Goal: Information Seeking & Learning: Learn about a topic

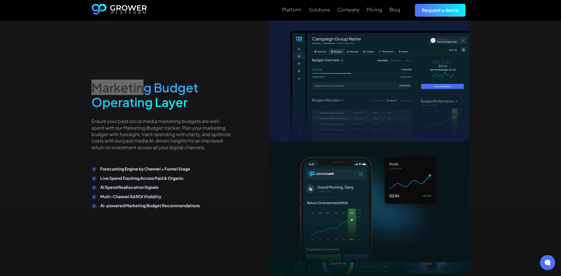
scroll to position [1034, 0]
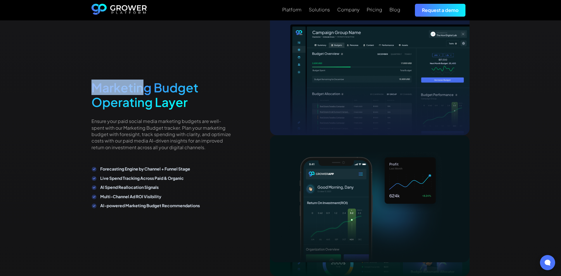
click at [145, 72] on div "Marketing Budget Operating Layer Ensure your paid social media marketing budget…" at bounding box center [161, 218] width 140 height 402
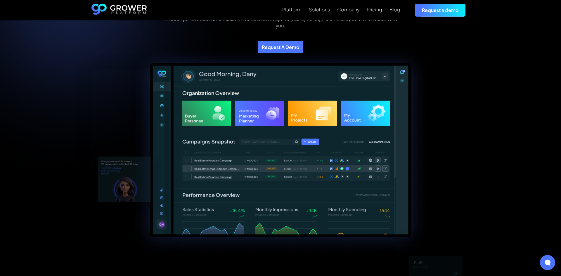
scroll to position [89, 0]
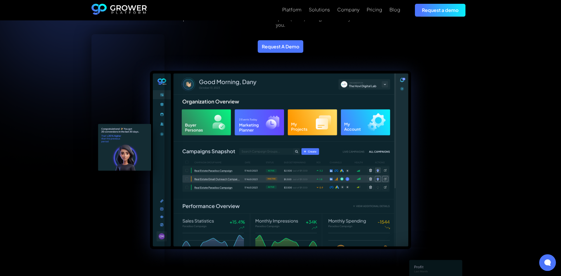
click at [547, 260] on div at bounding box center [547, 263] width 17 height 17
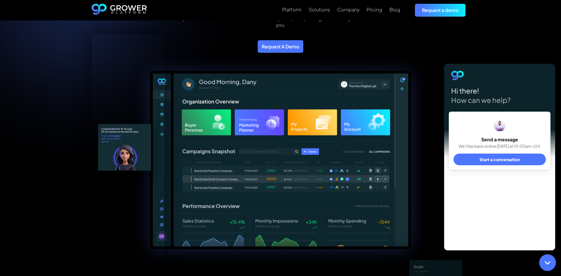
click at [493, 157] on span "Start a conversation" at bounding box center [499, 160] width 40 height 6
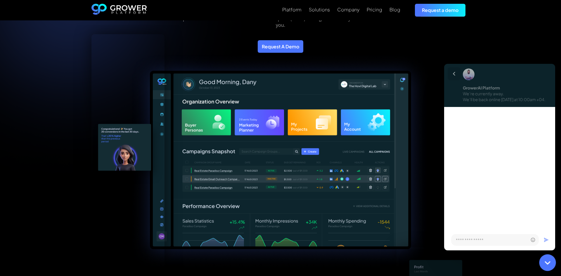
click at [451, 70] on button at bounding box center [453, 73] width 13 height 13
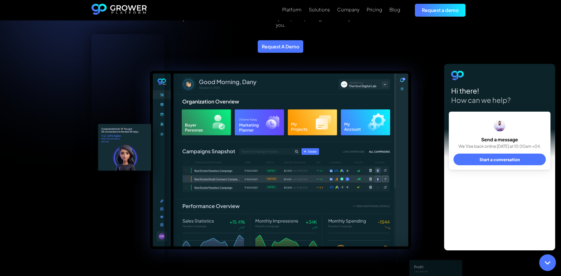
click at [436, 68] on div at bounding box center [280, 153] width 378 height 236
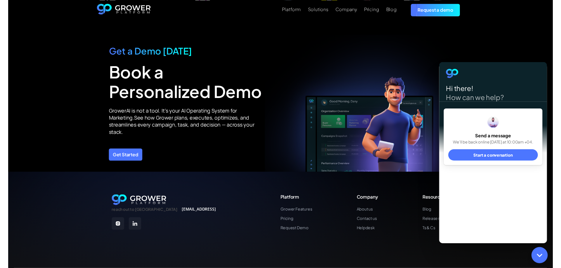
scroll to position [2033, 0]
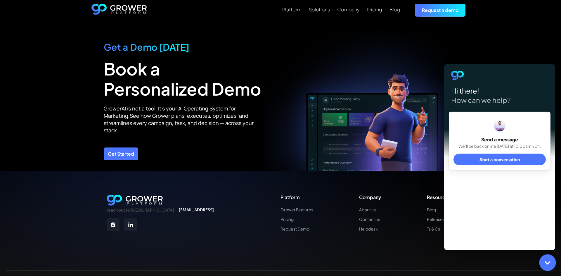
click at [323, 195] on div "Platform Grower Features Pricing Request Demo Company About us Contact us Helpd…" at bounding box center [367, 213] width 174 height 37
